Goal: Task Accomplishment & Management: Manage account settings

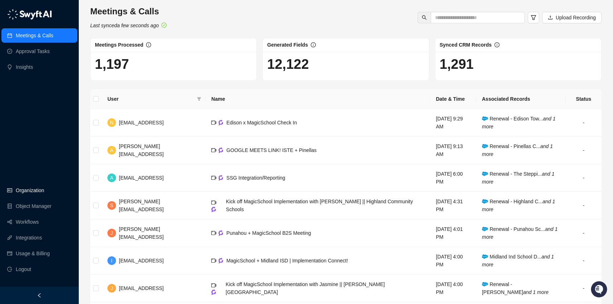
click at [27, 191] on link "Organization" at bounding box center [30, 190] width 28 height 14
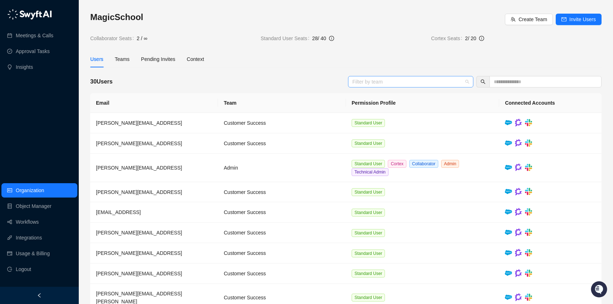
click at [400, 84] on div at bounding box center [407, 81] width 115 height 5
click at [393, 95] on div "Admin" at bounding box center [411, 96] width 114 height 8
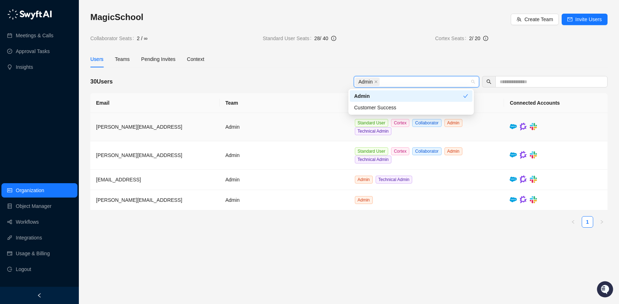
click at [289, 135] on td "Admin" at bounding box center [284, 127] width 129 height 28
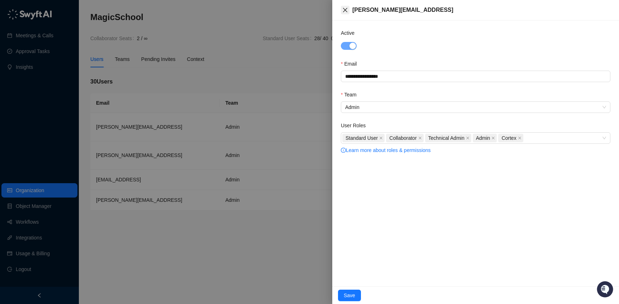
click at [344, 10] on icon "close" at bounding box center [345, 10] width 6 height 6
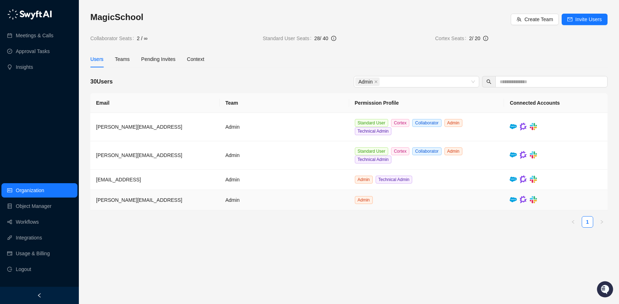
click at [395, 197] on td "Admin" at bounding box center [426, 200] width 155 height 20
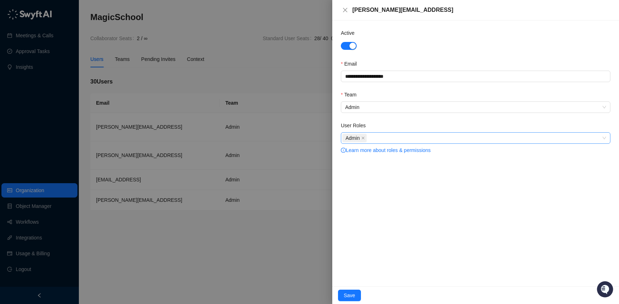
click at [390, 138] on div "Admin" at bounding box center [471, 138] width 259 height 10
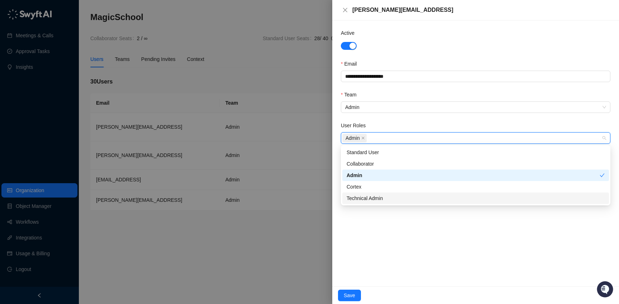
click at [379, 197] on div "Technical Admin" at bounding box center [475, 198] width 258 height 8
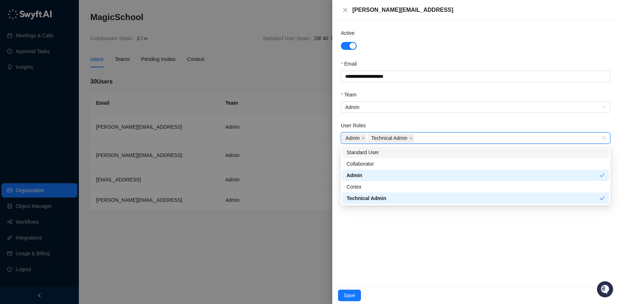
click at [371, 150] on div "Standard User" at bounding box center [475, 152] width 258 height 8
click at [372, 165] on div "Collaborator" at bounding box center [475, 164] width 258 height 8
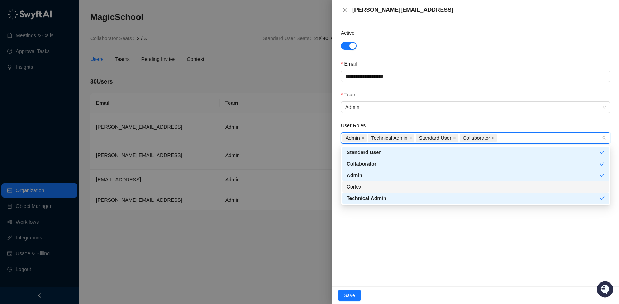
click at [362, 185] on div "Cortex" at bounding box center [475, 187] width 258 height 8
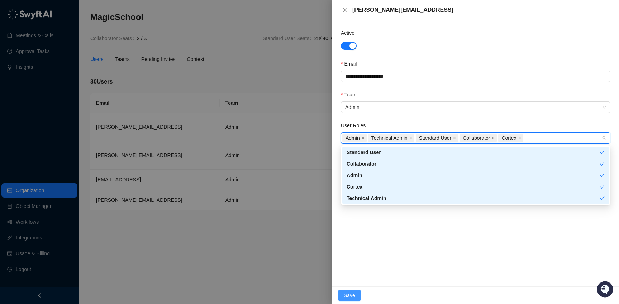
click at [349, 293] on span "Save" at bounding box center [349, 295] width 11 height 8
